Goal: Task Accomplishment & Management: Complete application form

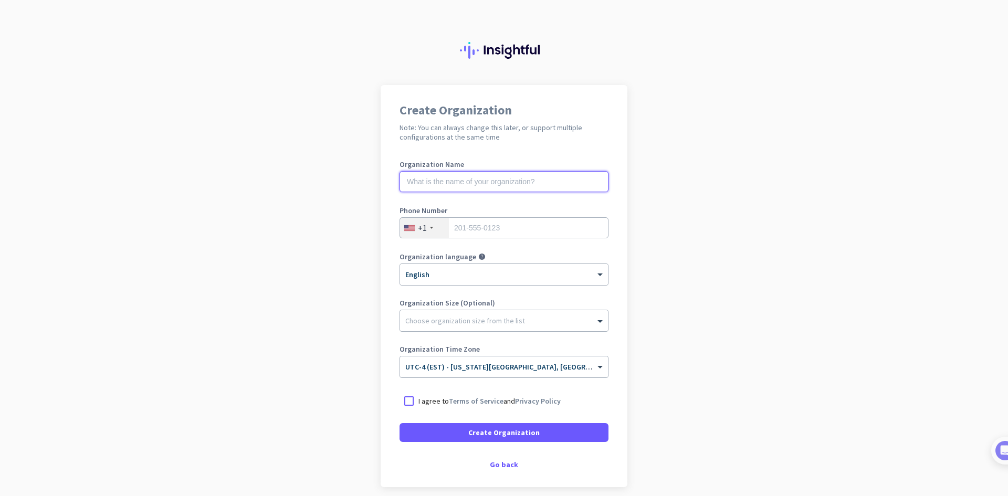
click at [468, 184] on input "text" at bounding box center [503, 181] width 209 height 21
type input "Mercor"
click at [476, 226] on input "tel" at bounding box center [503, 227] width 209 height 21
type input "4695867210"
drag, startPoint x: 531, startPoint y: 433, endPoint x: 650, endPoint y: 420, distance: 119.3
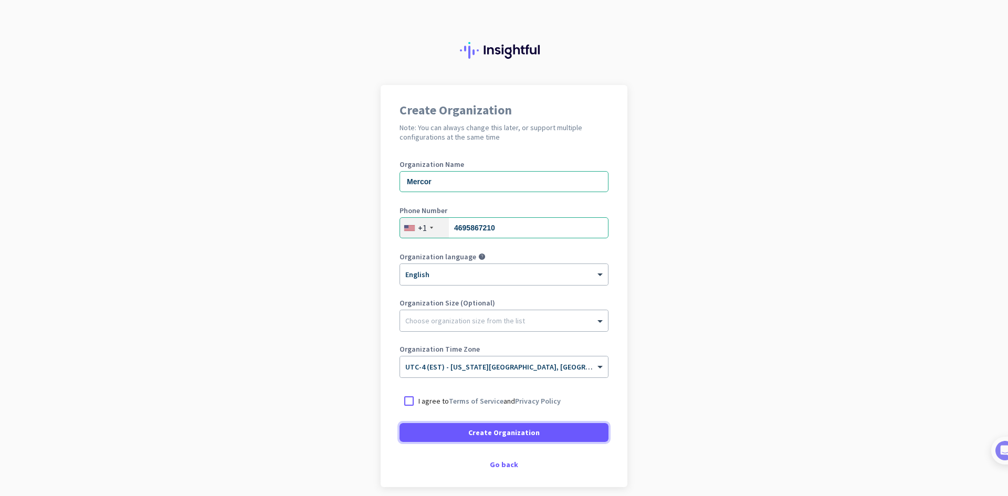
click at [650, 420] on app-onboarding-organization "Create Organization Note: You can always change this later, or support multiple…" at bounding box center [504, 312] width 1008 height 454
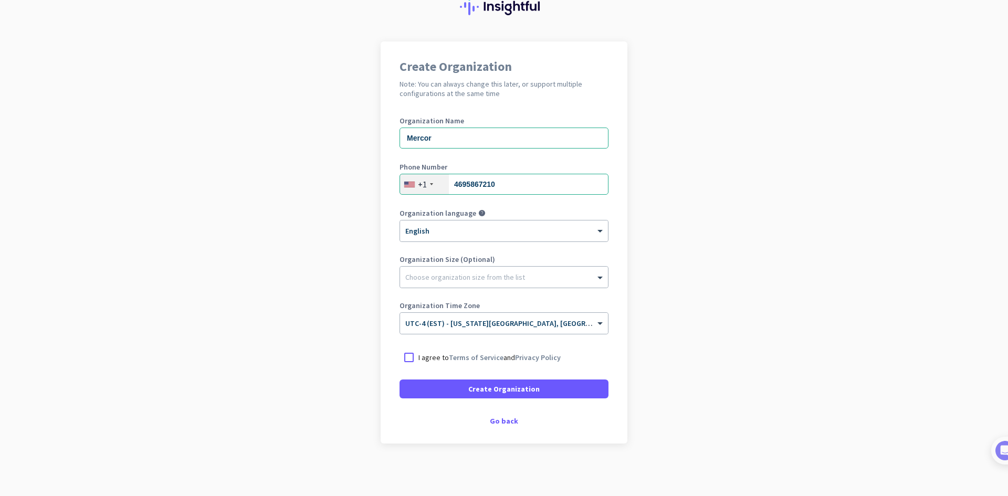
drag, startPoint x: 406, startPoint y: 357, endPoint x: 424, endPoint y: 373, distance: 23.9
click at [406, 357] on div at bounding box center [408, 357] width 19 height 19
click at [474, 388] on span "Create Organization" at bounding box center [503, 389] width 71 height 10
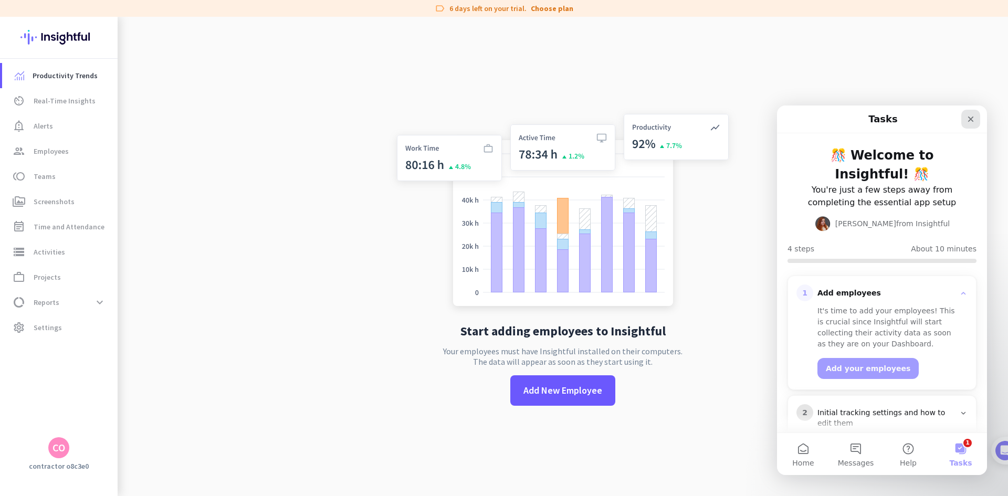
click at [967, 120] on icon "Close" at bounding box center [970, 119] width 8 height 8
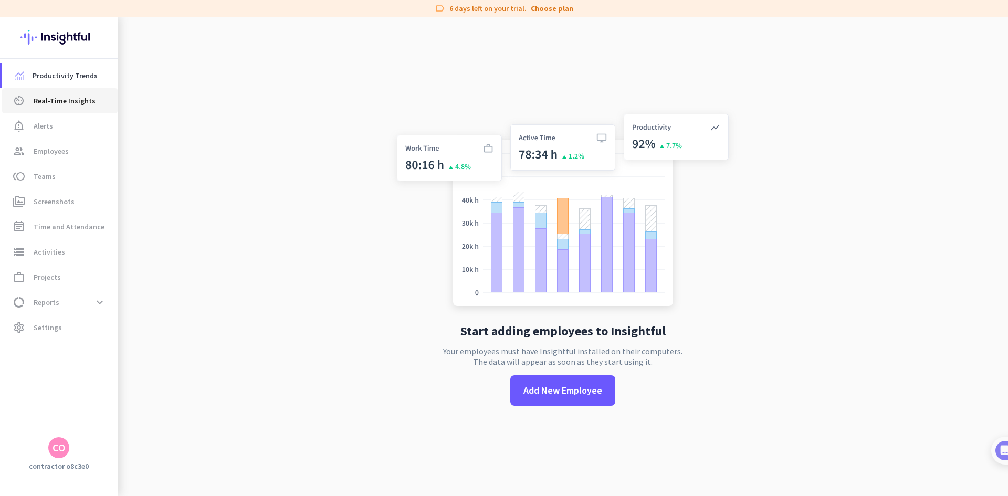
click at [67, 101] on span "Real-Time Insights" at bounding box center [65, 100] width 62 height 13
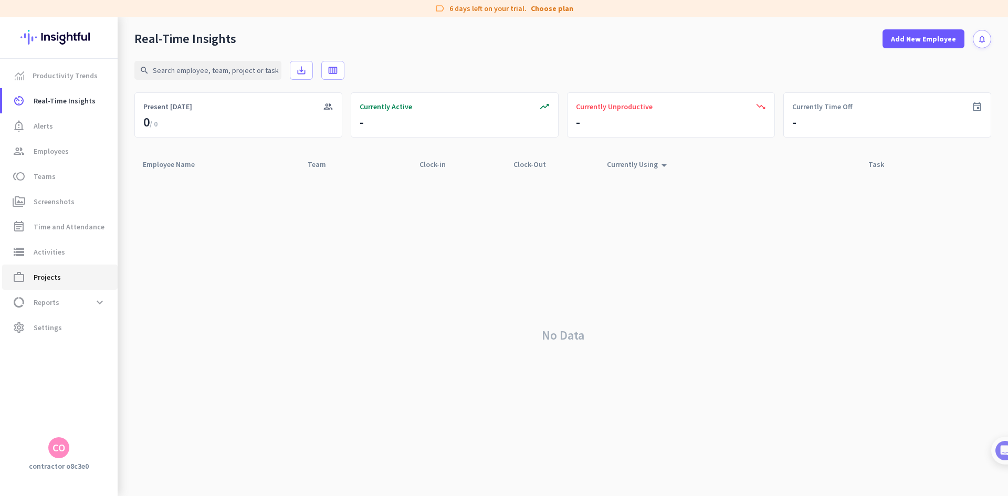
click at [55, 279] on span "Projects" at bounding box center [47, 277] width 27 height 13
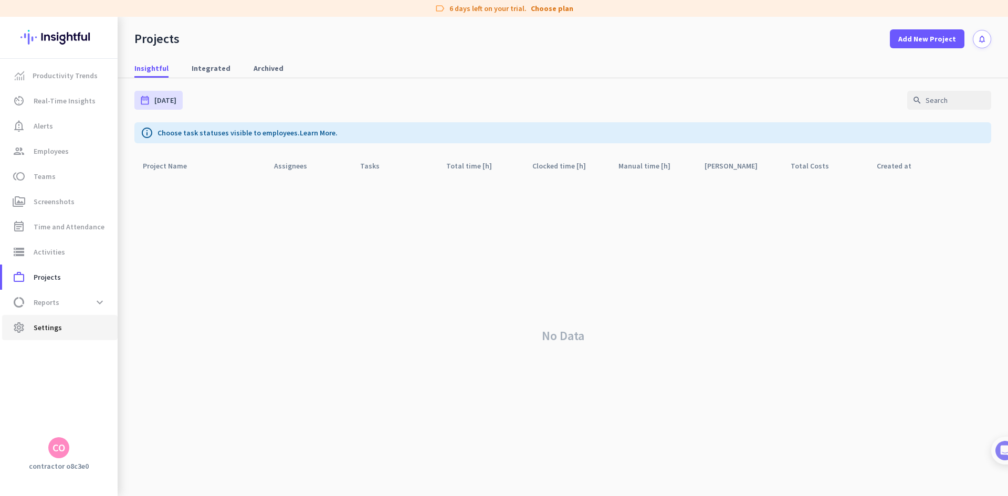
click at [55, 328] on span "Settings" at bounding box center [48, 327] width 28 height 13
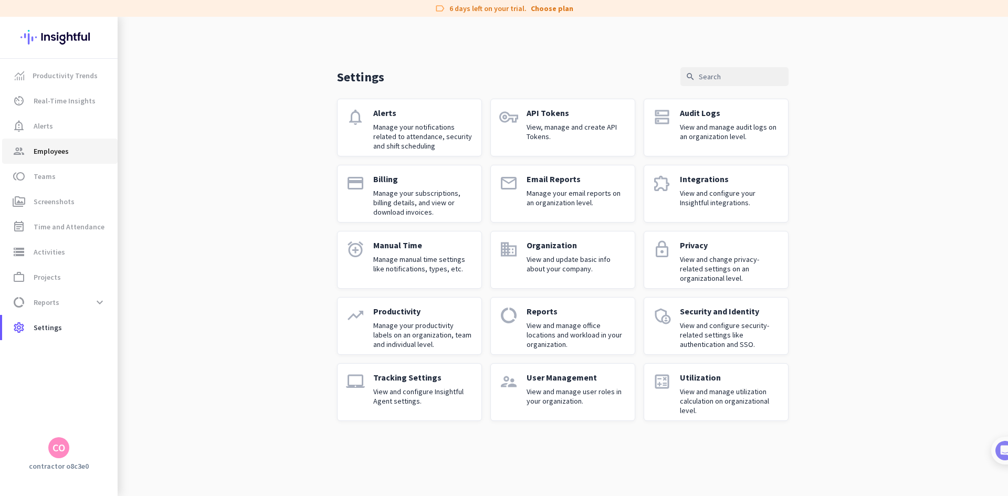
click at [54, 152] on span "Employees" at bounding box center [51, 151] width 35 height 13
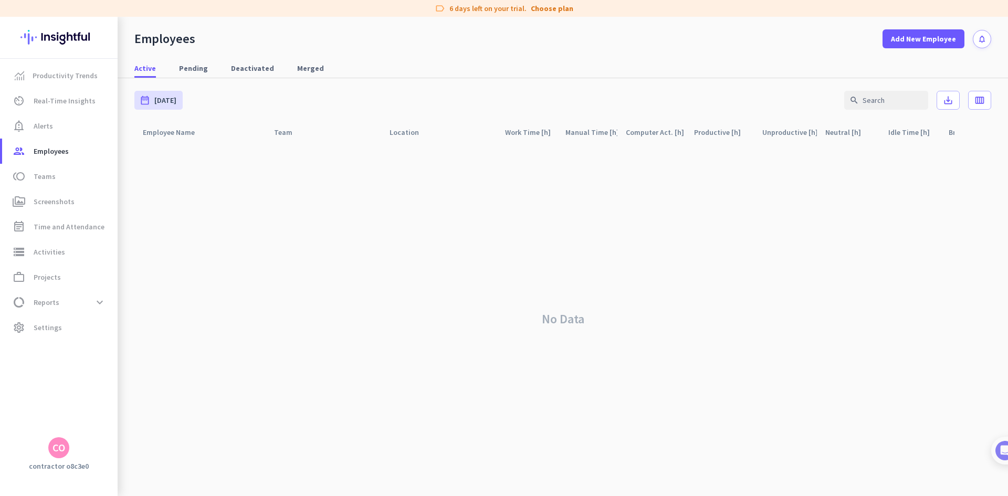
click at [982, 40] on icon "notifications" at bounding box center [981, 39] width 9 height 9
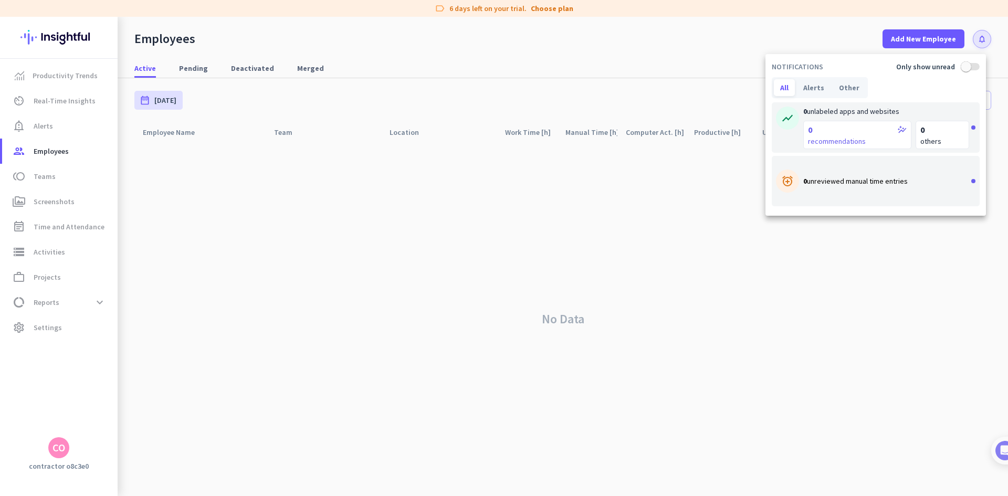
click at [67, 447] on div at bounding box center [504, 248] width 1008 height 496
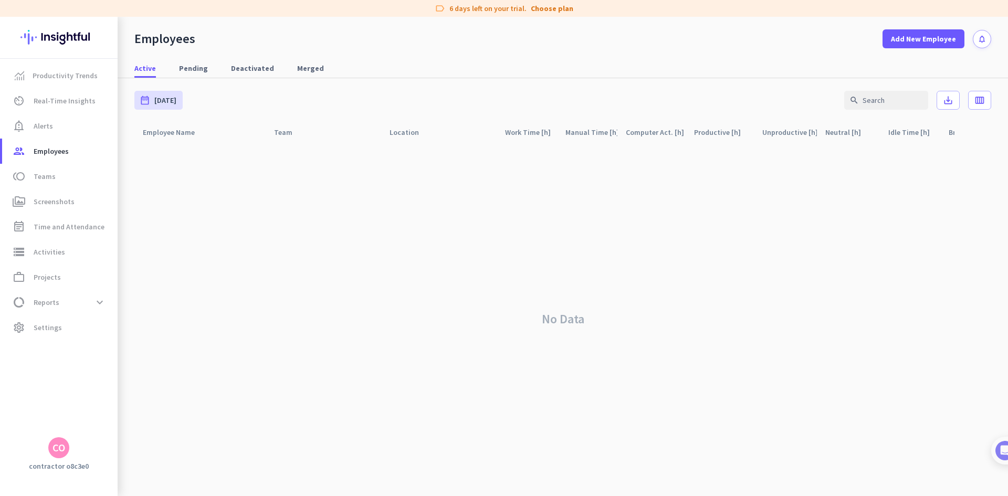
click at [62, 447] on div "CO" at bounding box center [58, 447] width 13 height 10
click at [137, 390] on icon at bounding box center [140, 389] width 13 height 5
click at [107, 431] on span "Sign out" at bounding box center [115, 427] width 64 height 9
